Goal: Check status: Check status

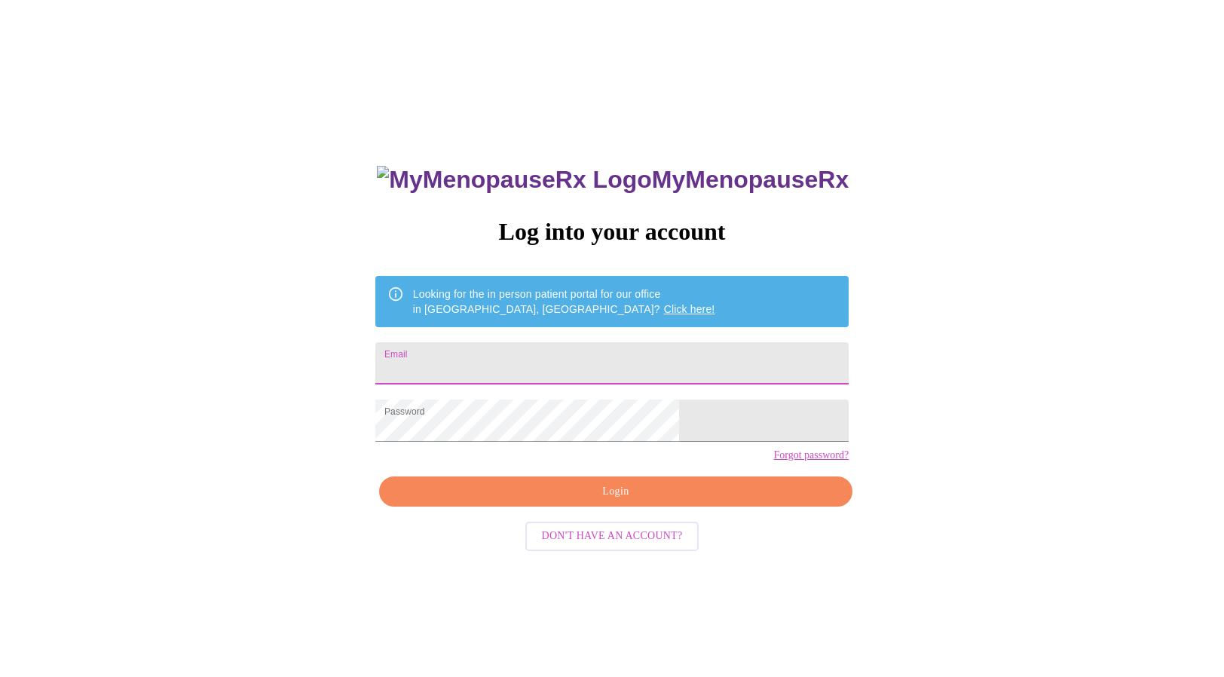
click at [592, 358] on input "Email" at bounding box center [611, 363] width 473 height 42
type input "[PERSON_NAME][EMAIL_ADDRESS][PERSON_NAME][DOMAIN_NAME]"
click at [580, 501] on span "Login" at bounding box center [616, 491] width 439 height 19
